Goal: Task Accomplishment & Management: Manage account settings

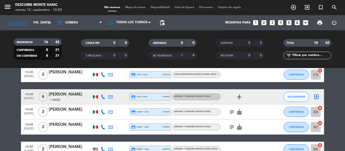
scroll to position [161, 0]
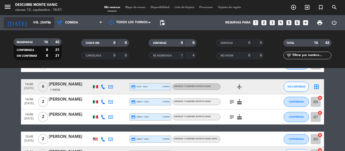
click at [32, 26] on input "vie. [DATE]" at bounding box center [52, 22] width 43 height 9
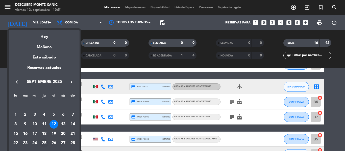
click at [42, 142] on div "25" at bounding box center [44, 143] width 9 height 9
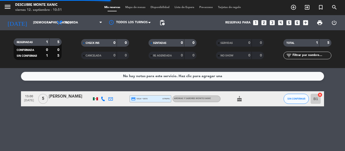
scroll to position [0, 0]
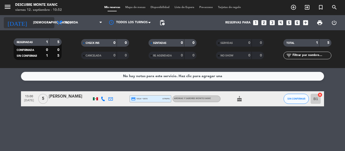
click at [44, 27] on input "[DEMOGRAPHIC_DATA] [DATE]" at bounding box center [52, 22] width 43 height 9
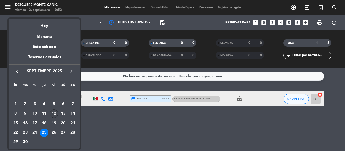
click at [54, 116] on div "12" at bounding box center [53, 113] width 9 height 9
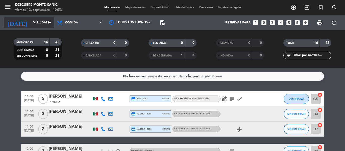
click at [37, 24] on input "vie. [DATE]" at bounding box center [52, 22] width 43 height 9
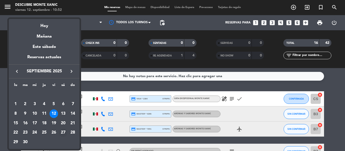
click at [64, 132] on div "27" at bounding box center [63, 133] width 9 height 9
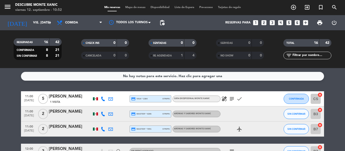
type input "sáb. [DATE]"
